Goal: Find specific page/section: Find specific page/section

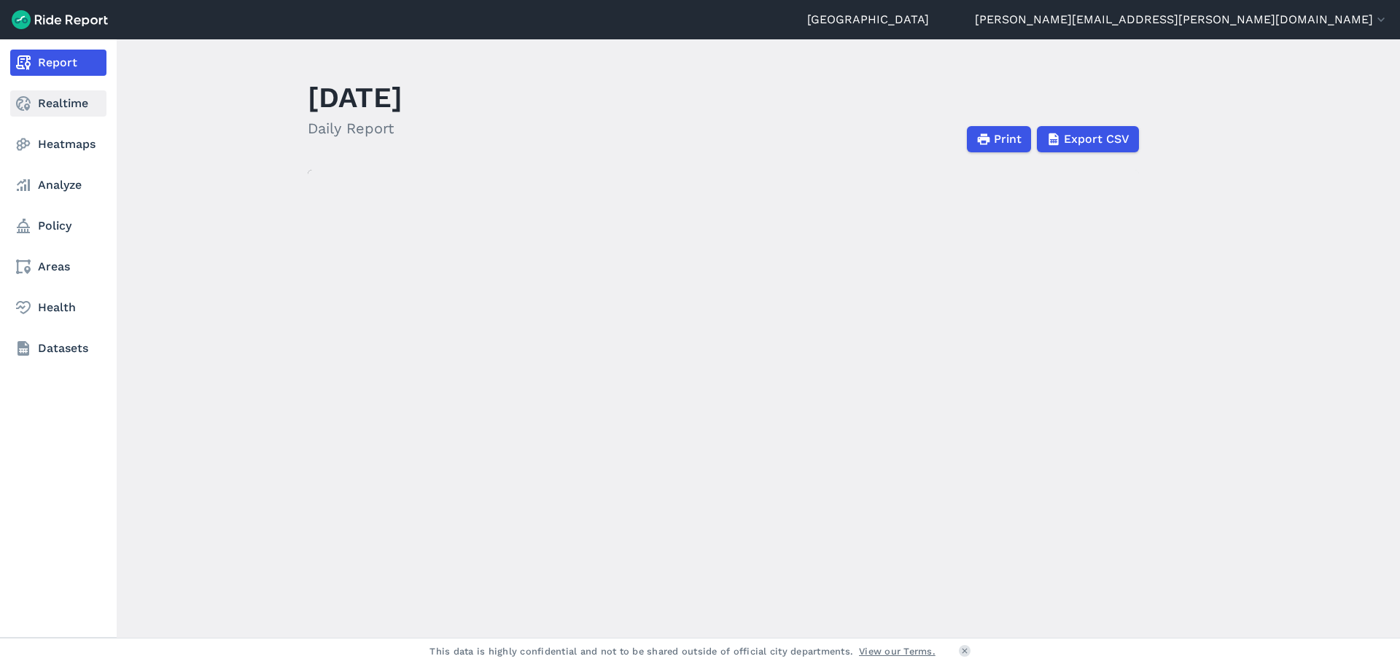
click at [20, 104] on use at bounding box center [23, 103] width 15 height 15
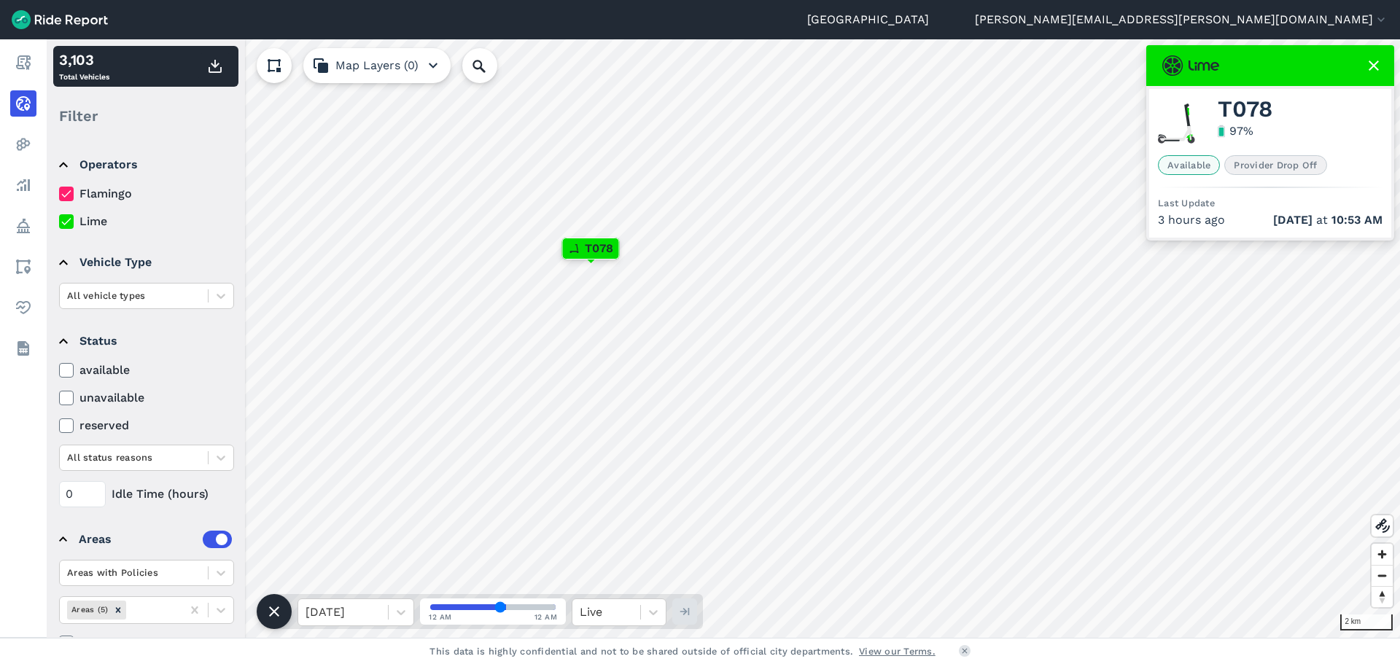
click at [648, 9] on div "Auckland [PERSON_NAME][EMAIL_ADDRESS][PERSON_NAME][DOMAIN_NAME] Settings Terms …" at bounding box center [700, 332] width 1400 height 664
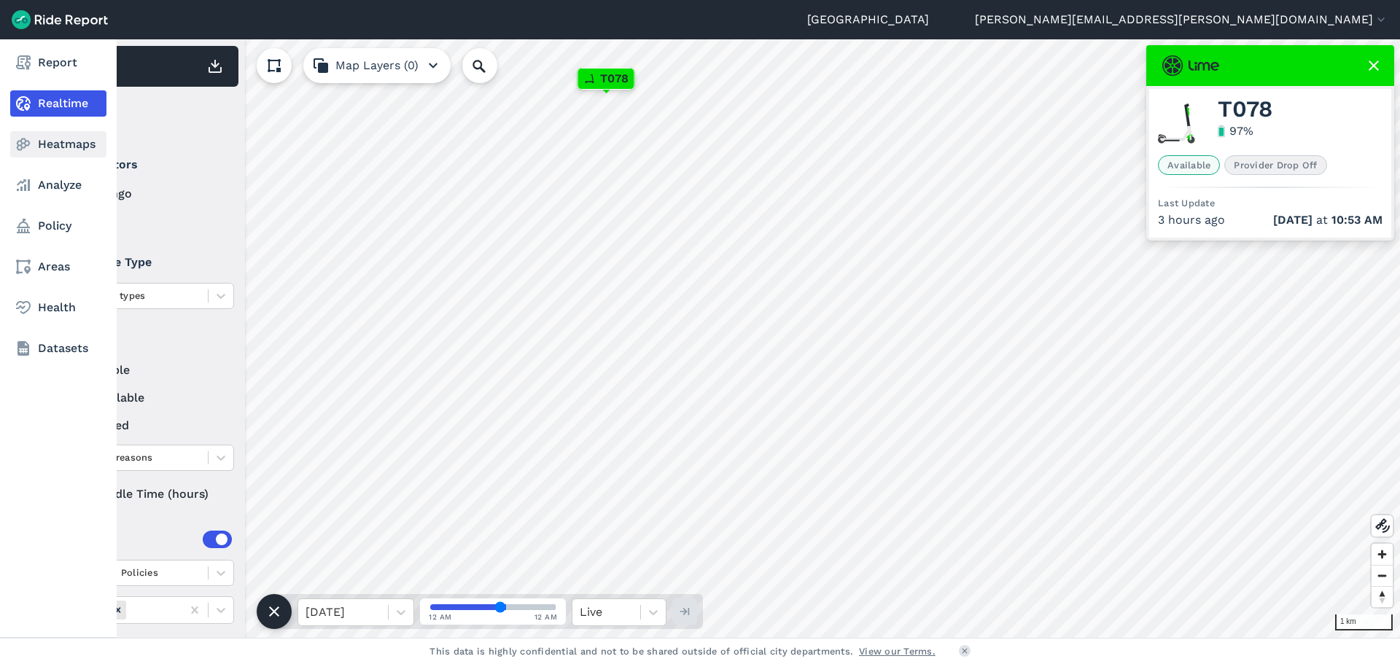
click at [35, 145] on link "Heatmaps" at bounding box center [58, 144] width 96 height 26
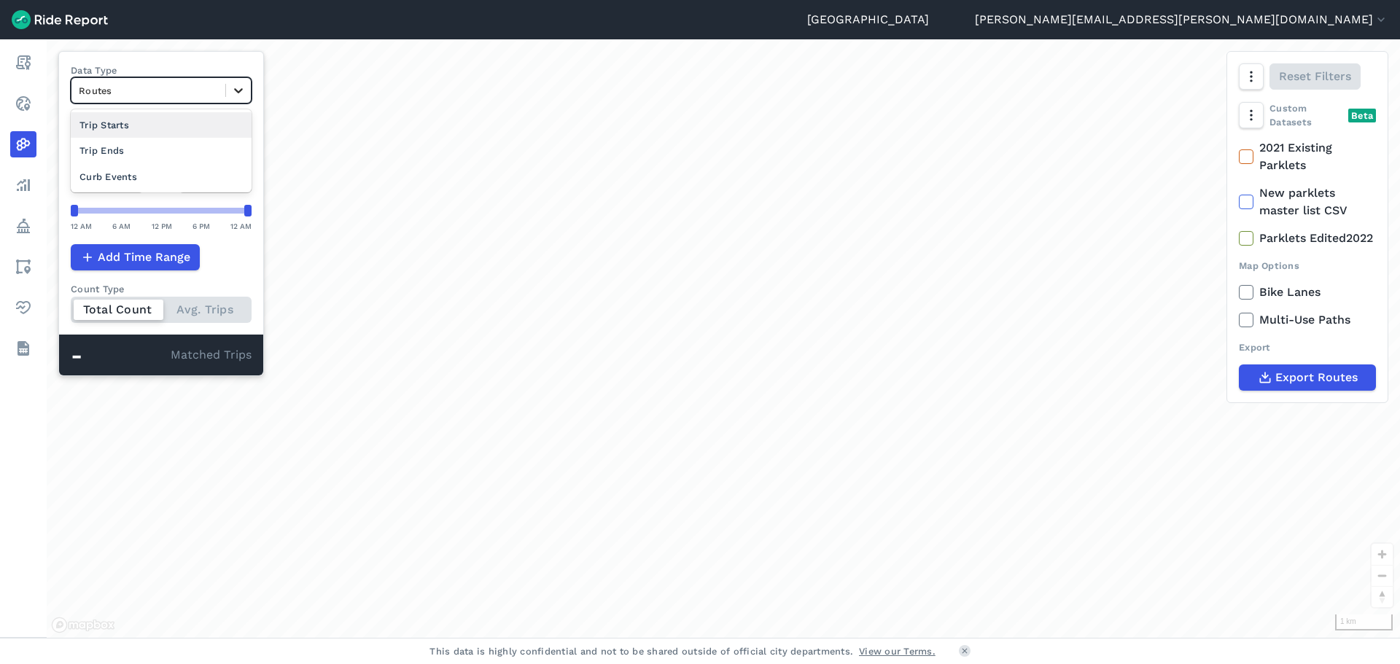
click at [231, 96] on div at bounding box center [238, 90] width 25 height 25
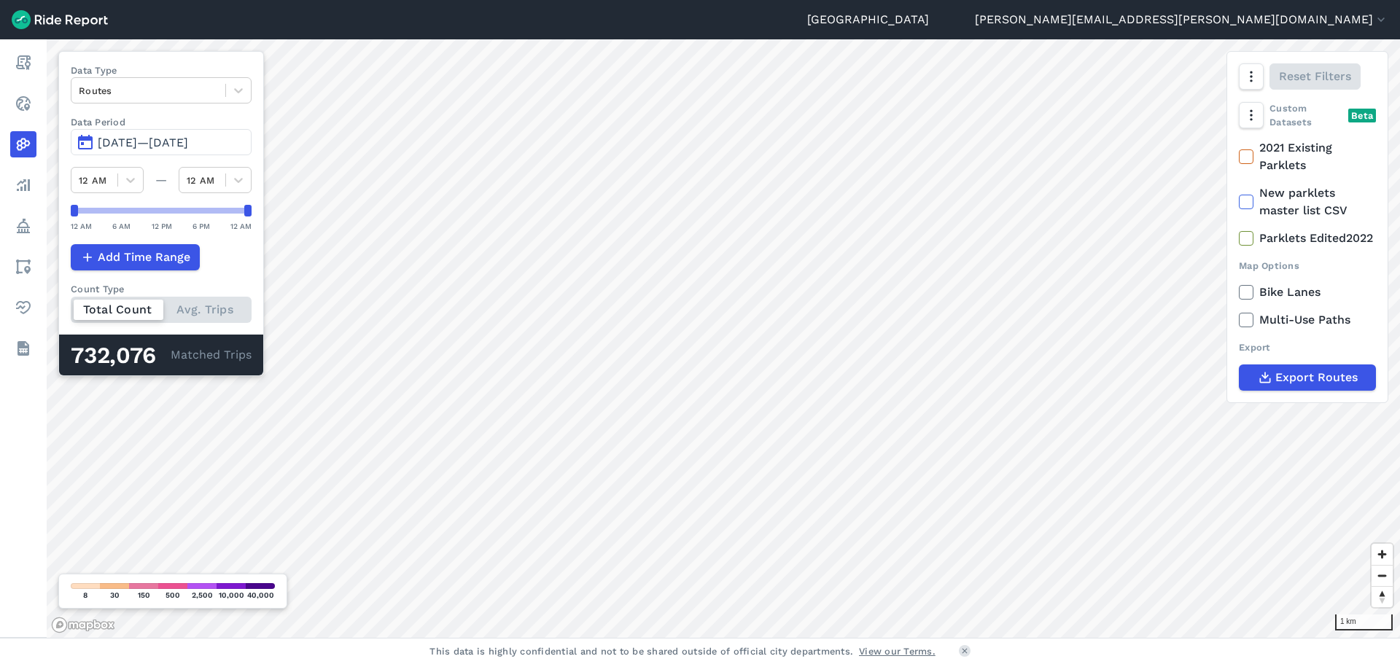
click at [131, 312] on div at bounding box center [119, 310] width 90 height 20
click at [71, 306] on input "Count Type Total Count Avg. Trips" at bounding box center [71, 301] width 0 height 9
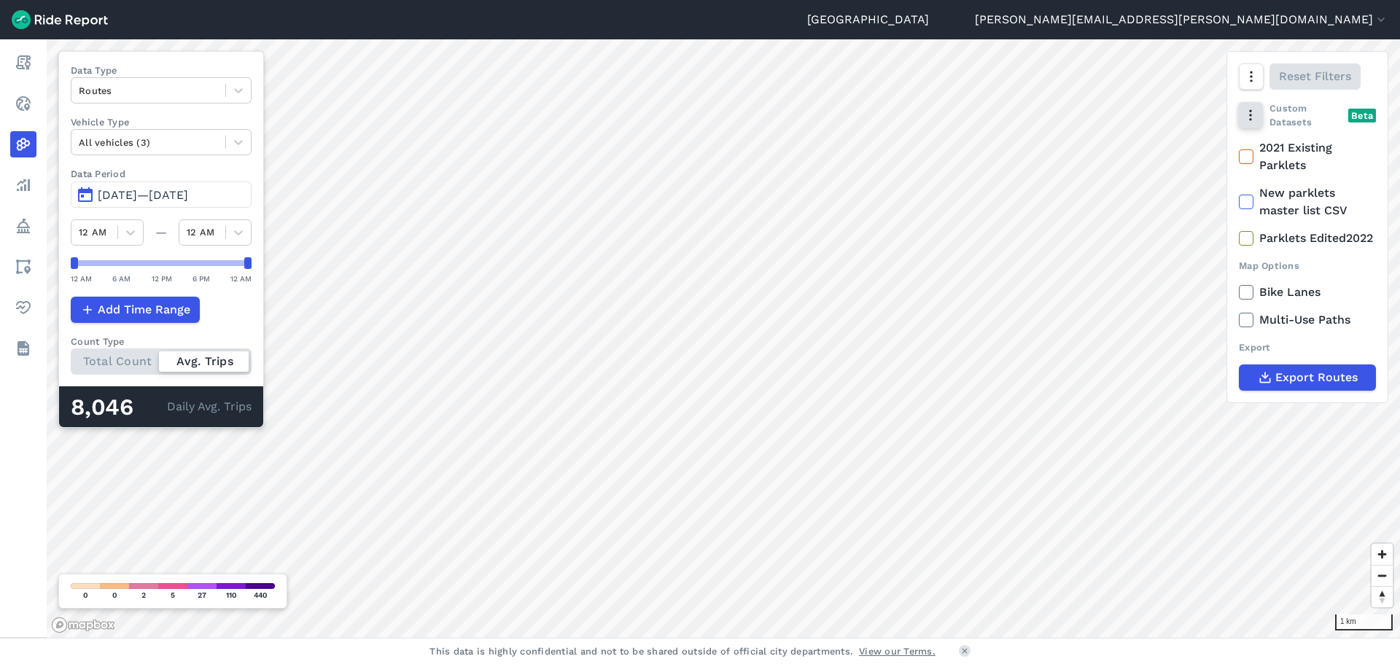
click at [1248, 126] on button "button" at bounding box center [1250, 115] width 25 height 26
click at [1281, 209] on label "Heatmap" at bounding box center [1291, 206] width 87 height 31
click at [1248, 150] on input "Heatmap" at bounding box center [1248, 145] width 0 height 9
click at [1251, 119] on use "button" at bounding box center [1250, 115] width 2 height 11
